Goal: Task Accomplishment & Management: Complete application form

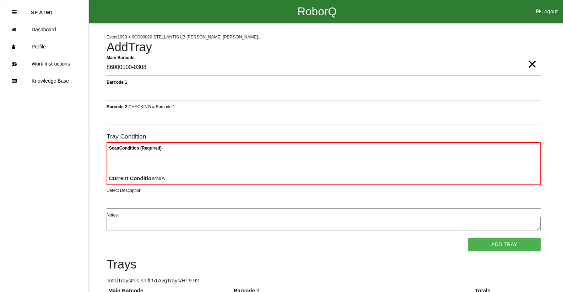
scroll to position [64, 0]
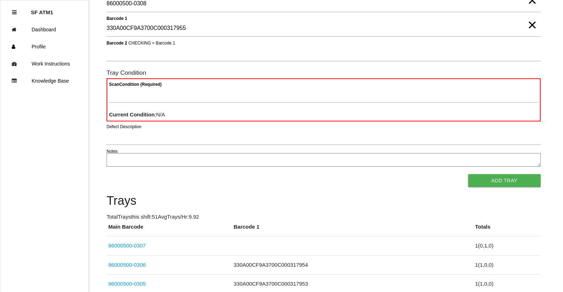
type 1 "330A00CF9A3700C000317955"
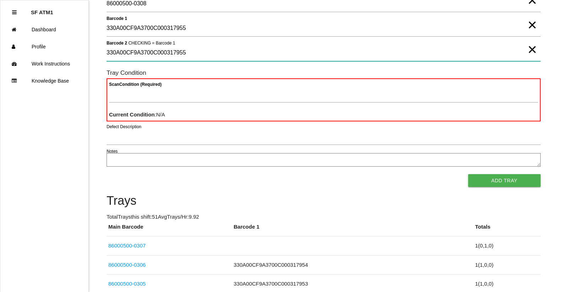
type 2 "330A00CF9A3700C000317955"
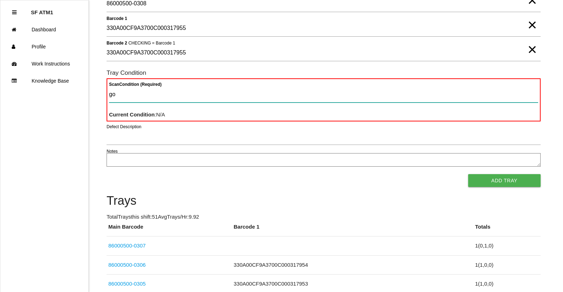
type Condition "goo"
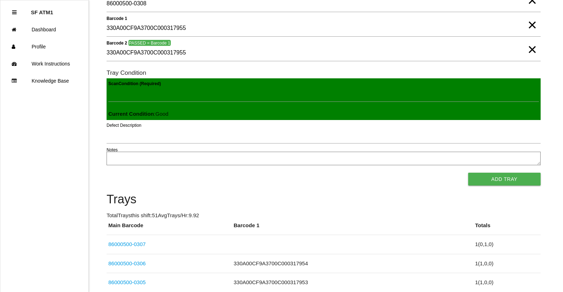
click at [469, 172] on button "Add Tray" at bounding box center [505, 178] width 73 height 13
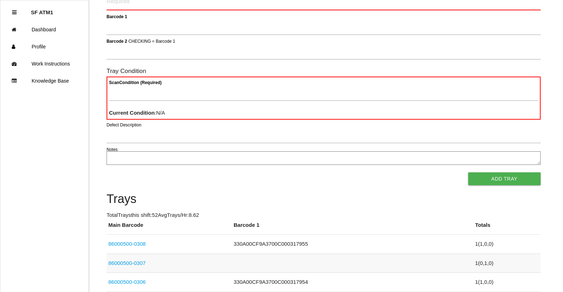
scroll to position [0, 0]
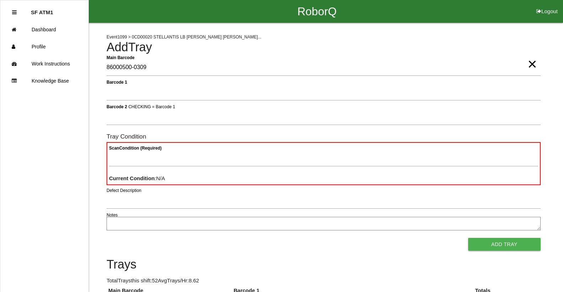
type Barcode "86000500-0309"
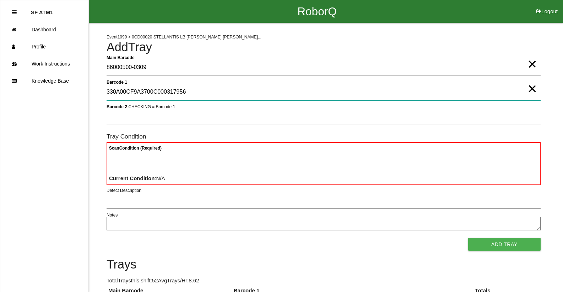
type 1 "330A00CF9A3700C000317956"
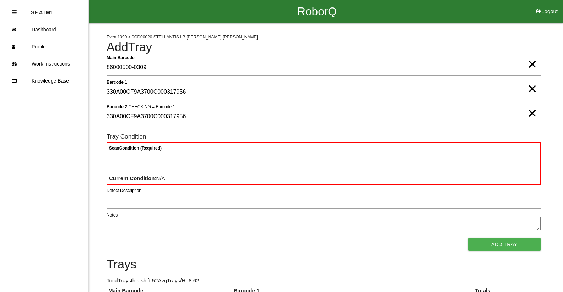
type 2 "330A00CF9A3700C000317956"
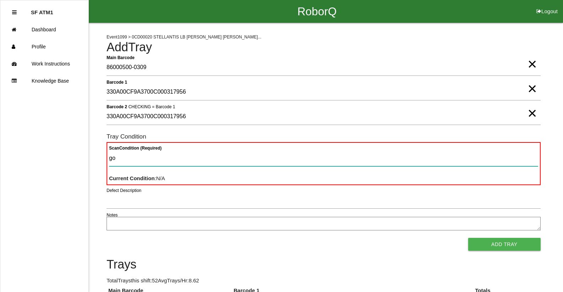
type Condition "goo"
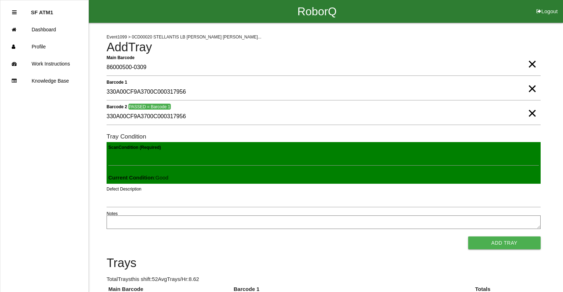
click at [469, 236] on button "Add Tray" at bounding box center [505, 242] width 73 height 13
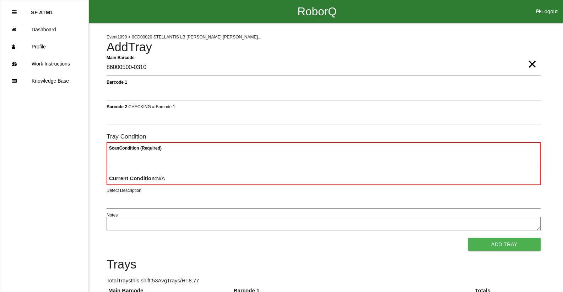
type Barcode "86000500-0310"
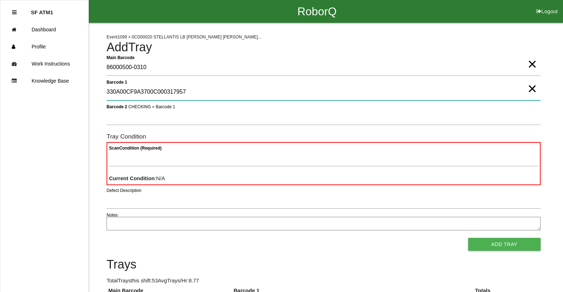
type 1 "330A00CF9A3700C000317957"
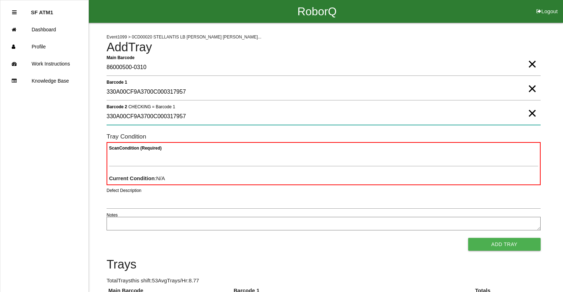
type 2 "330A00CF9A3700C000317957"
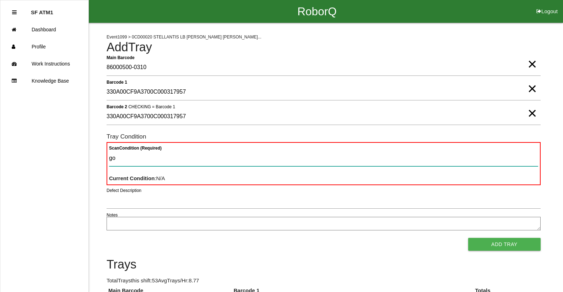
type Condition "goo"
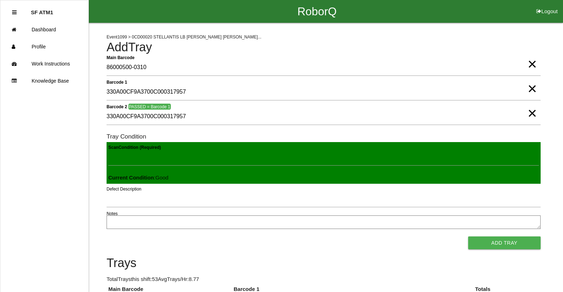
click button "Add Tray" at bounding box center [505, 242] width 73 height 13
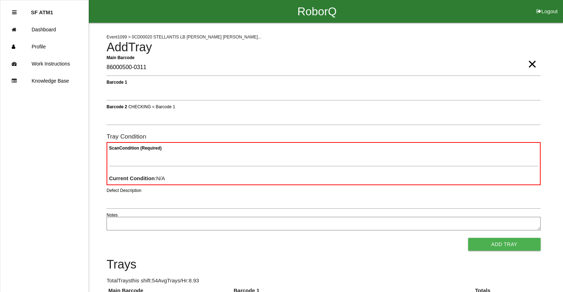
type Barcode "86000500-0311"
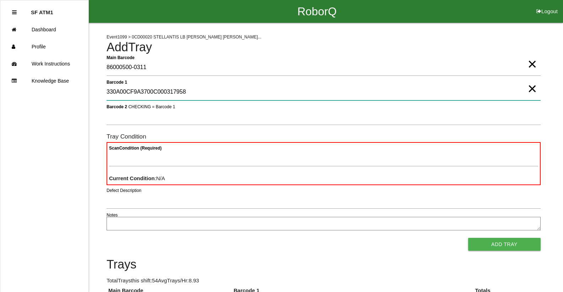
type 1 "330A00CF9A3700C000317958"
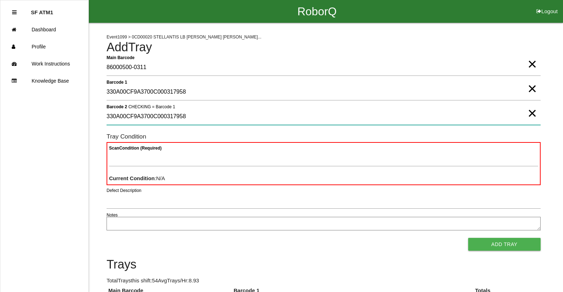
type 2 "330A00CF9A3700C000317958"
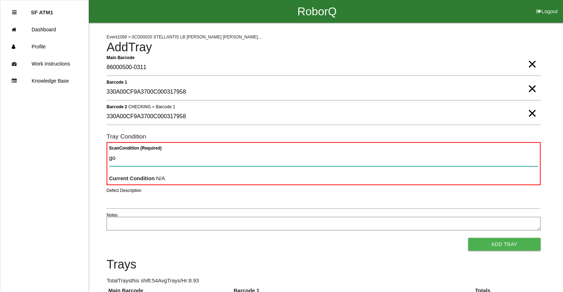
type Condition "goo"
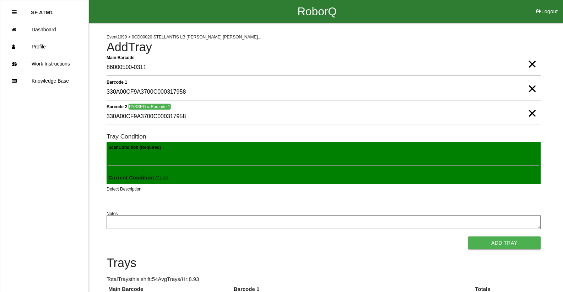
click at [469, 236] on button "Add Tray" at bounding box center [505, 242] width 73 height 13
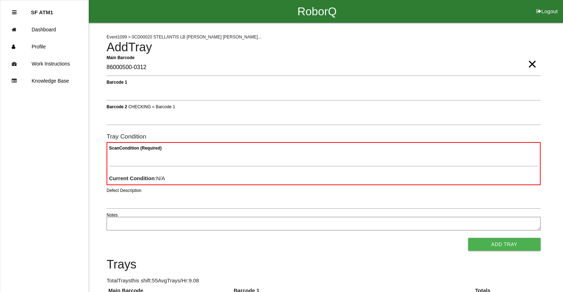
type Barcode "86000500-0312"
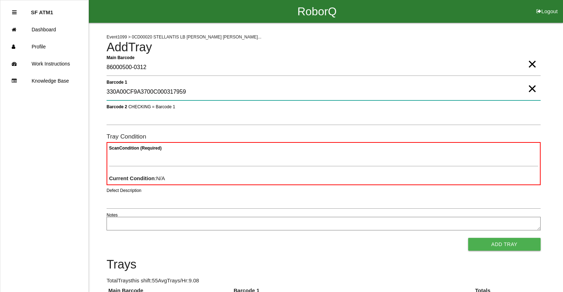
type 1 "330A00CF9A3700C000317959"
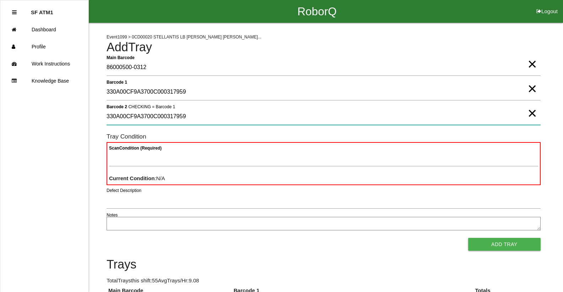
type 2 "330A00CF9A3700C000317959"
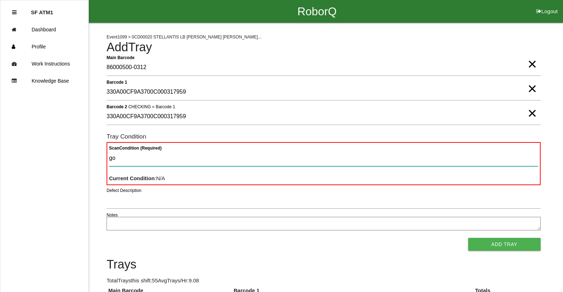
type Condition "goo"
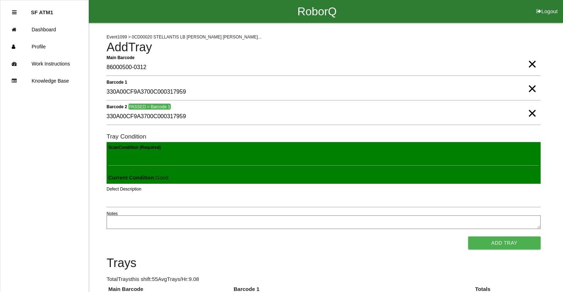
click at [469, 236] on button "Add Tray" at bounding box center [505, 242] width 73 height 13
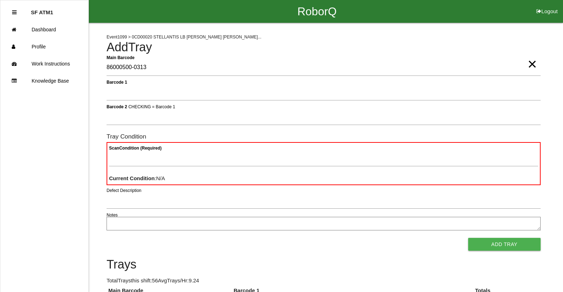
type Barcode "86000500-0313"
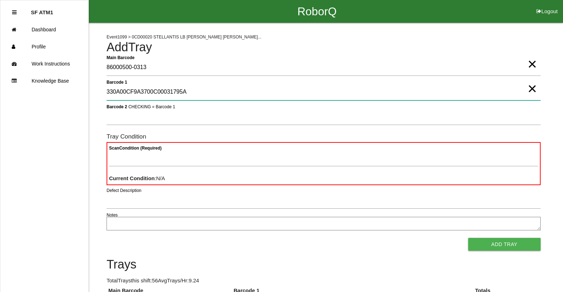
type 1 "330A00CF9A3700C00031795A"
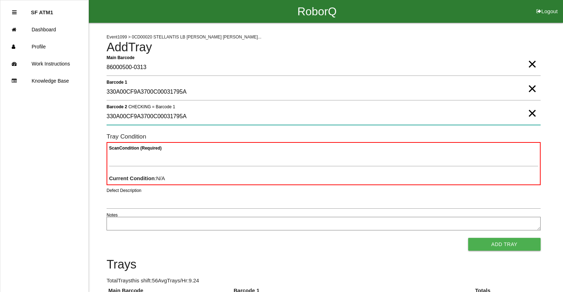
type 2 "330A00CF9A3700C00031795A"
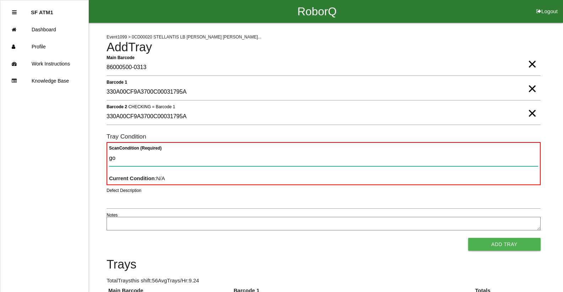
type Condition "goo"
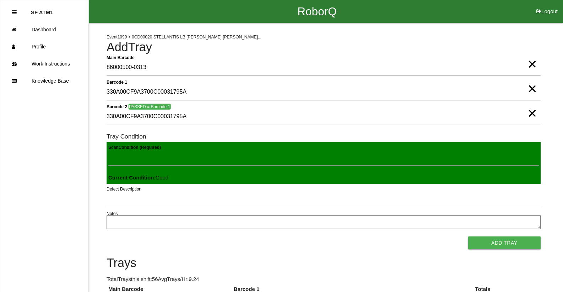
click at [469, 236] on button "Add Tray" at bounding box center [505, 242] width 73 height 13
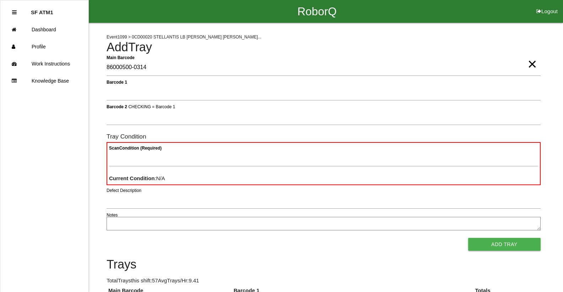
type Barcode "86000500-0314"
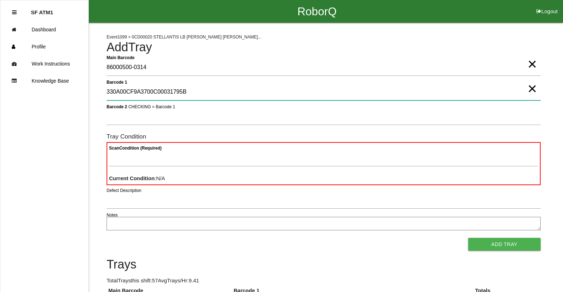
type 1 "330A00CF9A3700C00031795B"
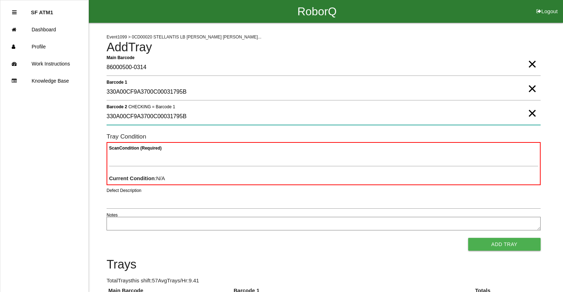
type 2 "330A00CF9A3700C00031795B"
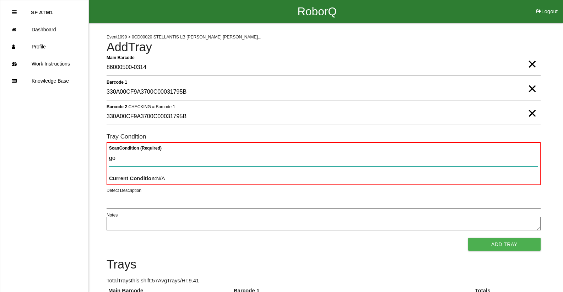
type Condition "goo"
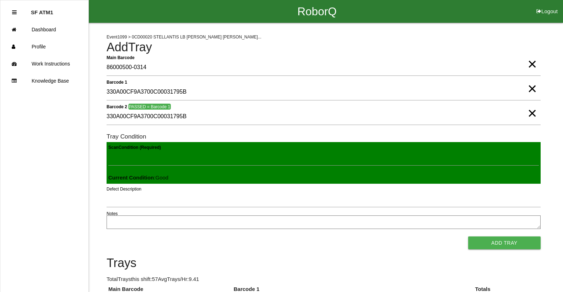
click at [469, 236] on button "Add Tray" at bounding box center [505, 242] width 73 height 13
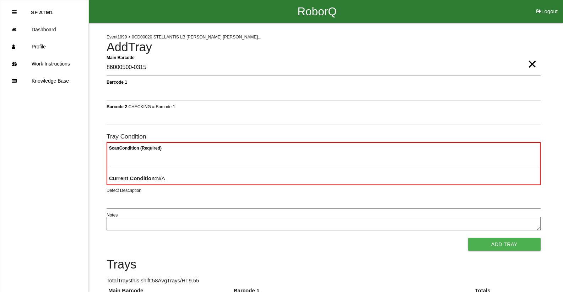
type Barcode "86000500-0315"
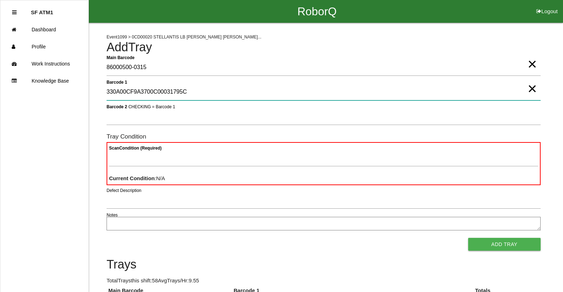
type 1 "330A00CF9A3700C00031795C"
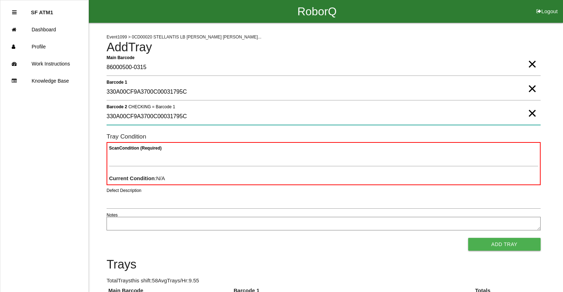
type 2 "330A00CF9A3700C00031795C"
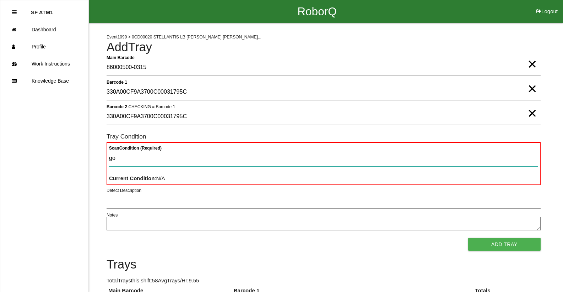
type Condition "goo"
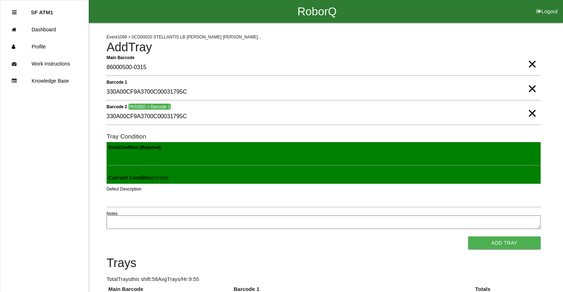
click at [469, 236] on button "Add Tray" at bounding box center [505, 242] width 73 height 13
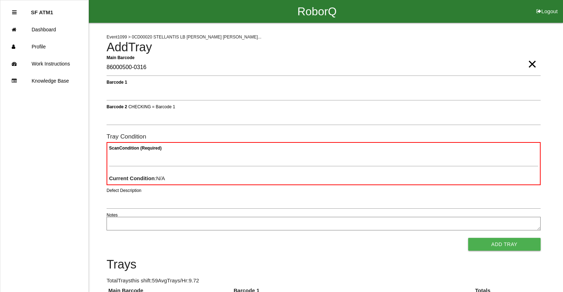
type Barcode "86000500-0316"
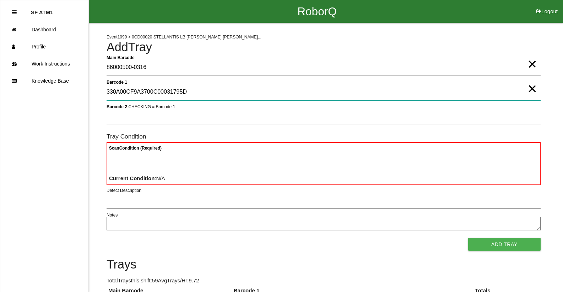
type 1 "330A00CF9A3700C00031795D"
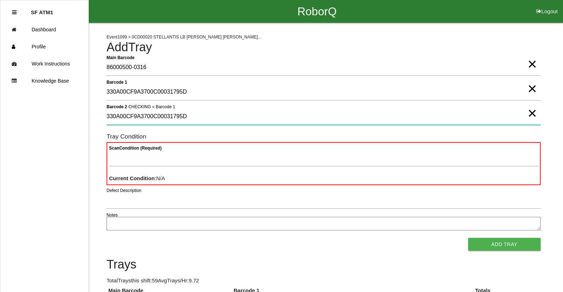
type 2 "330A00CF9A3700C00031795D"
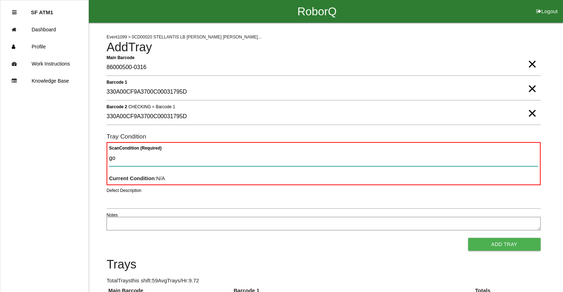
type Condition "goo"
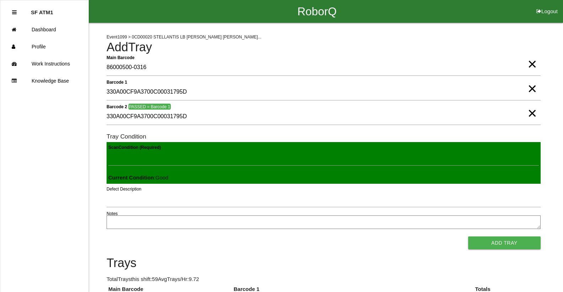
click at [469, 236] on button "Add Tray" at bounding box center [505, 242] width 73 height 13
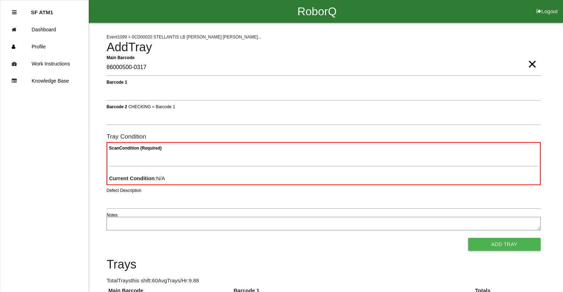
type Barcode "86000500-0317"
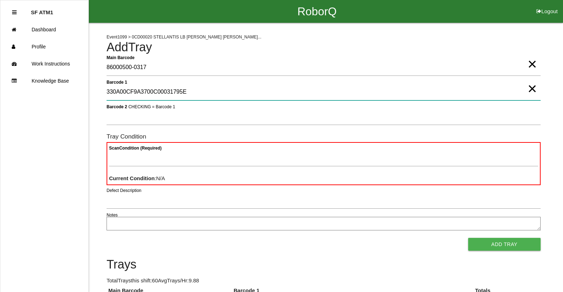
type 1 "330A00CF9A3700C00031795E"
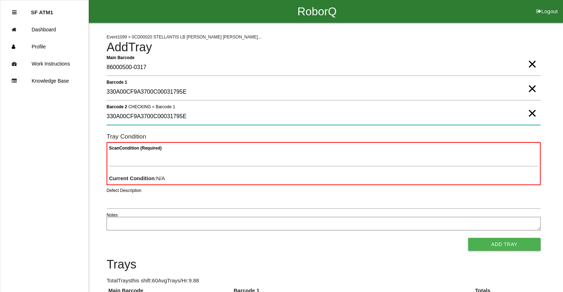
type 2 "330A00CF9A3700C00031795E"
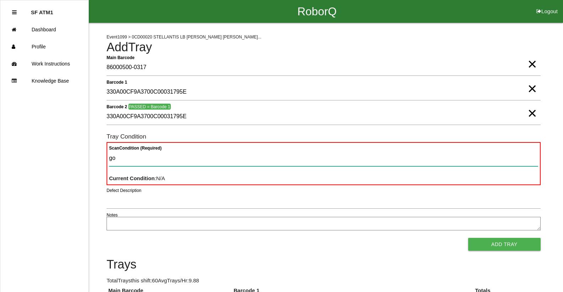
type Condition "goo"
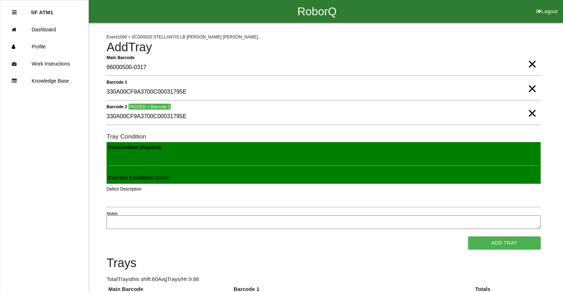
click at [469, 236] on button "Add Tray" at bounding box center [505, 242] width 73 height 13
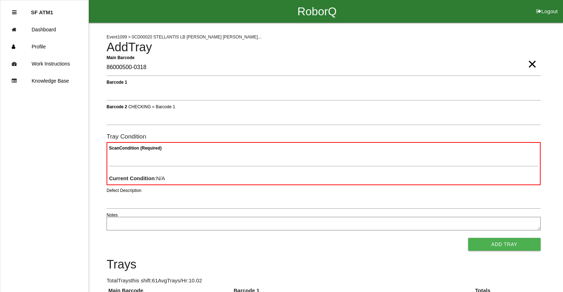
type Barcode "86000500-0318"
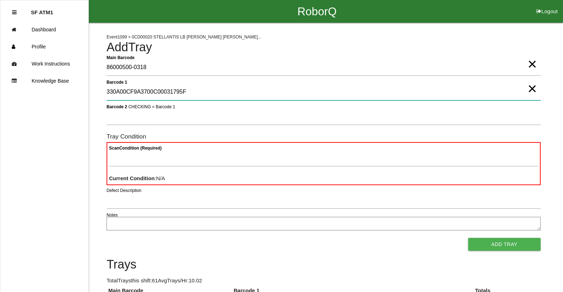
type 1 "330A00CF9A3700C00031795F"
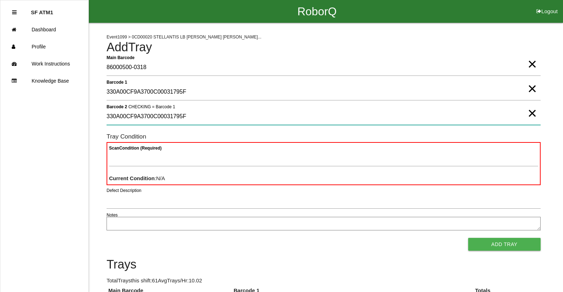
type 2 "330A00CF9A3700C00031795F"
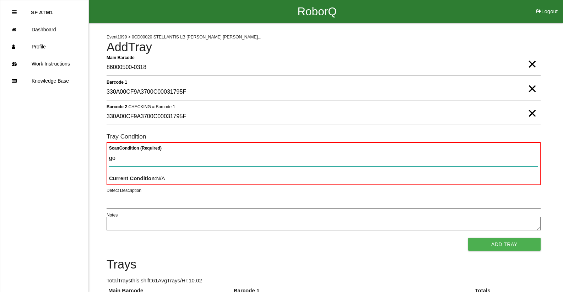
type Condition "goo"
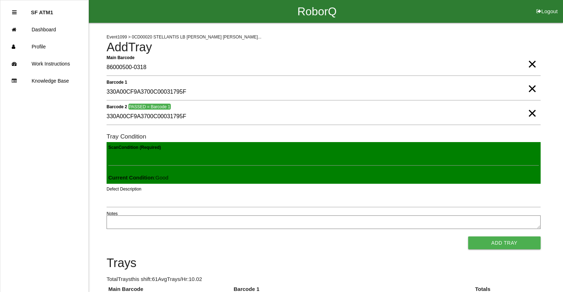
click at [469, 236] on button "Add Tray" at bounding box center [505, 242] width 73 height 13
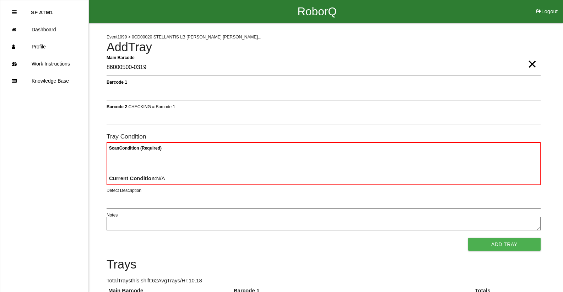
type Barcode "86000500-0319"
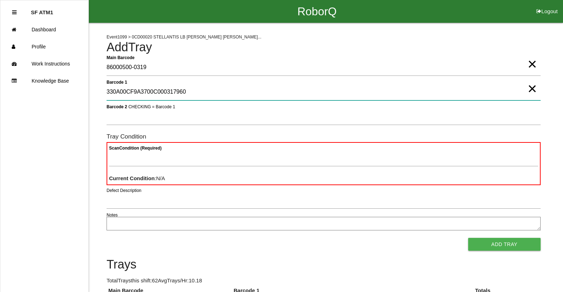
type 1 "330A00CF9A3700C000317960"
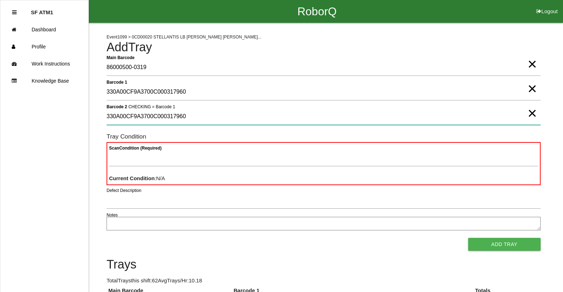
type 2 "330A00CF9A3700C000317960"
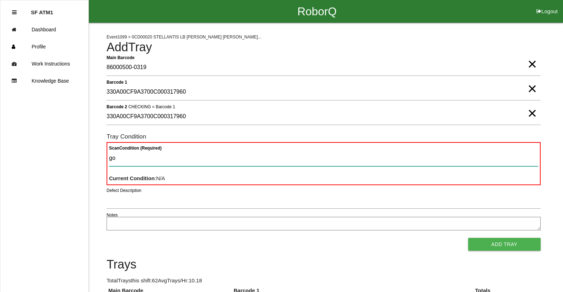
type Condition "goo"
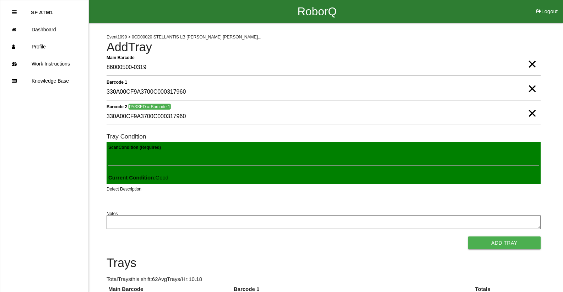
click at [469, 236] on button "Add Tray" at bounding box center [505, 242] width 73 height 13
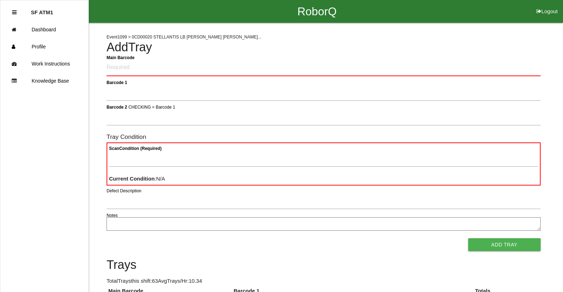
click at [158, 71] on Barcode "Main Barcode" at bounding box center [324, 67] width 434 height 17
